Goal: Navigation & Orientation: Find specific page/section

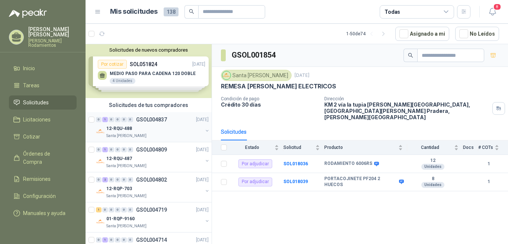
click at [158, 119] on p "GSOL004837" at bounding box center [151, 119] width 31 height 5
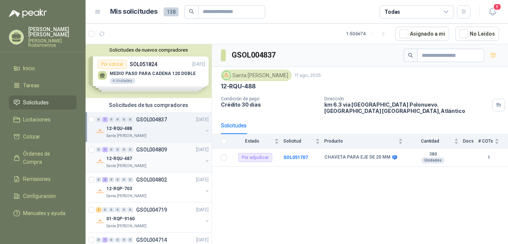
click at [164, 148] on p "GSOL004809" at bounding box center [151, 149] width 31 height 5
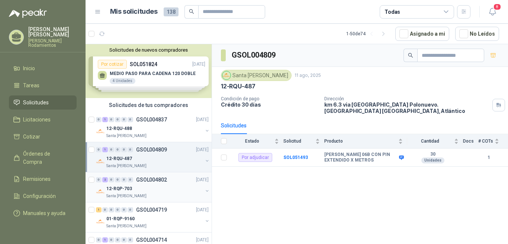
click at [163, 180] on p "GSOL004802" at bounding box center [151, 179] width 31 height 5
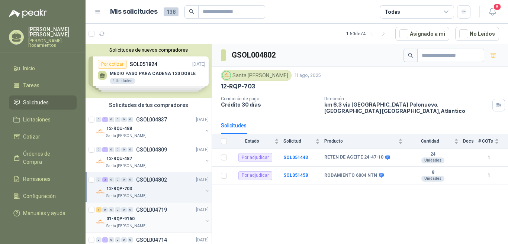
click at [164, 209] on p "GSOL004719" at bounding box center [151, 209] width 31 height 5
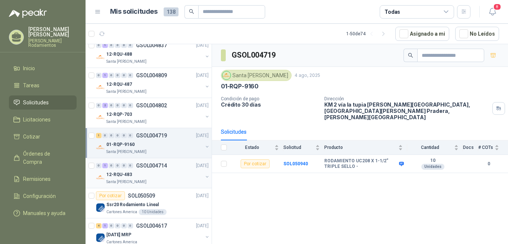
click at [166, 165] on p "GSOL004714" at bounding box center [151, 165] width 31 height 5
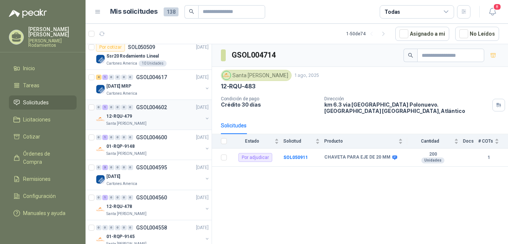
scroll to position [149, 0]
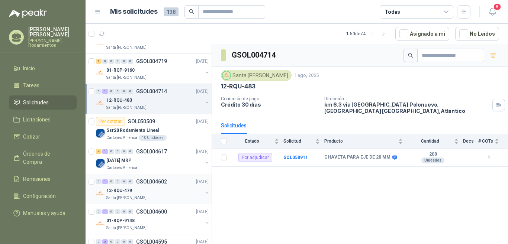
click at [163, 181] on p "GSOL004602" at bounding box center [151, 181] width 31 height 5
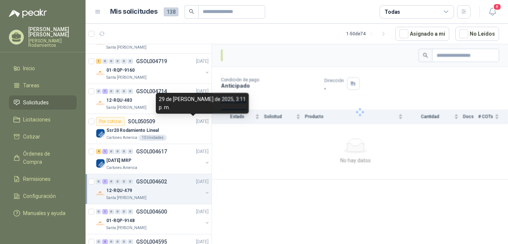
click at [156, 182] on p "GSOL004602" at bounding box center [151, 181] width 31 height 5
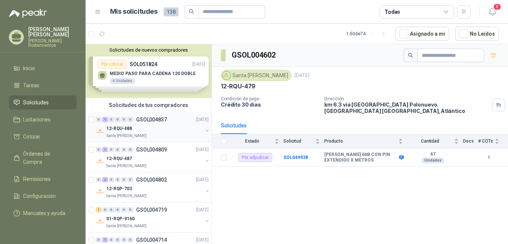
click at [164, 122] on p "GSOL004837" at bounding box center [151, 119] width 31 height 5
click at [170, 12] on span "138" at bounding box center [171, 11] width 15 height 9
